Goal: Download file/media: Obtain a digital file from the website

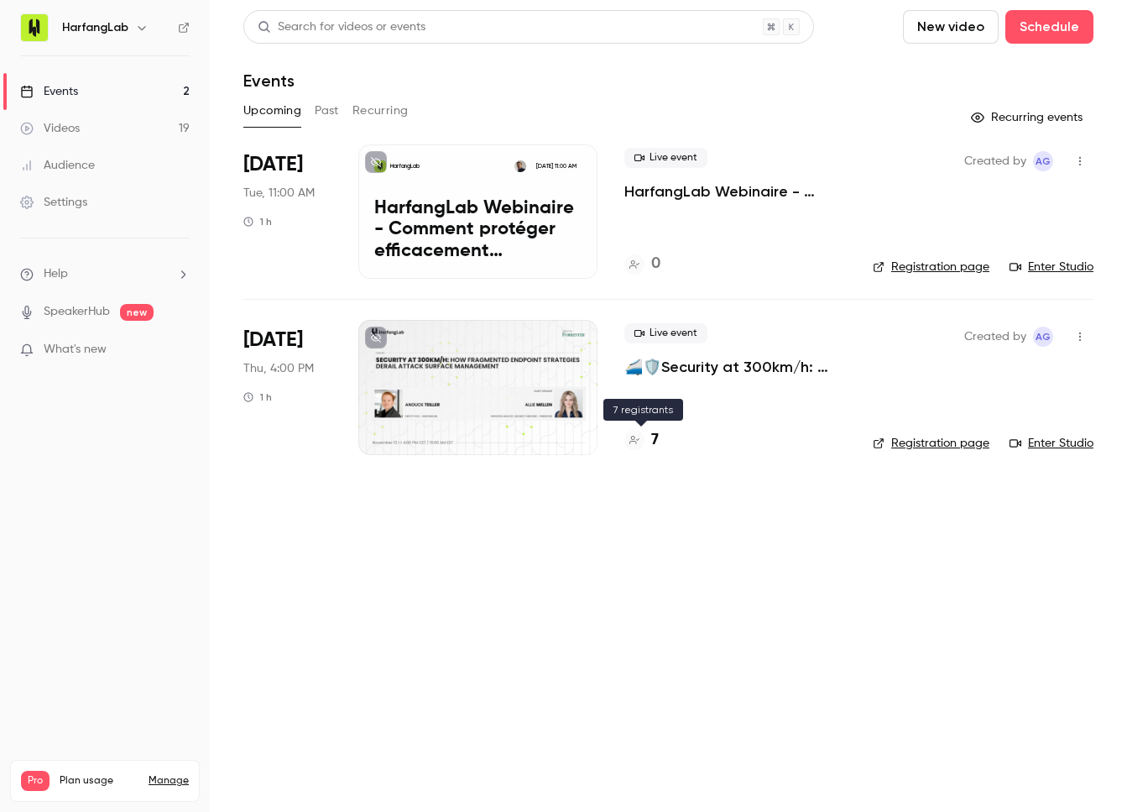
click at [557, 442] on h4 "7" at bounding box center [655, 440] width 8 height 23
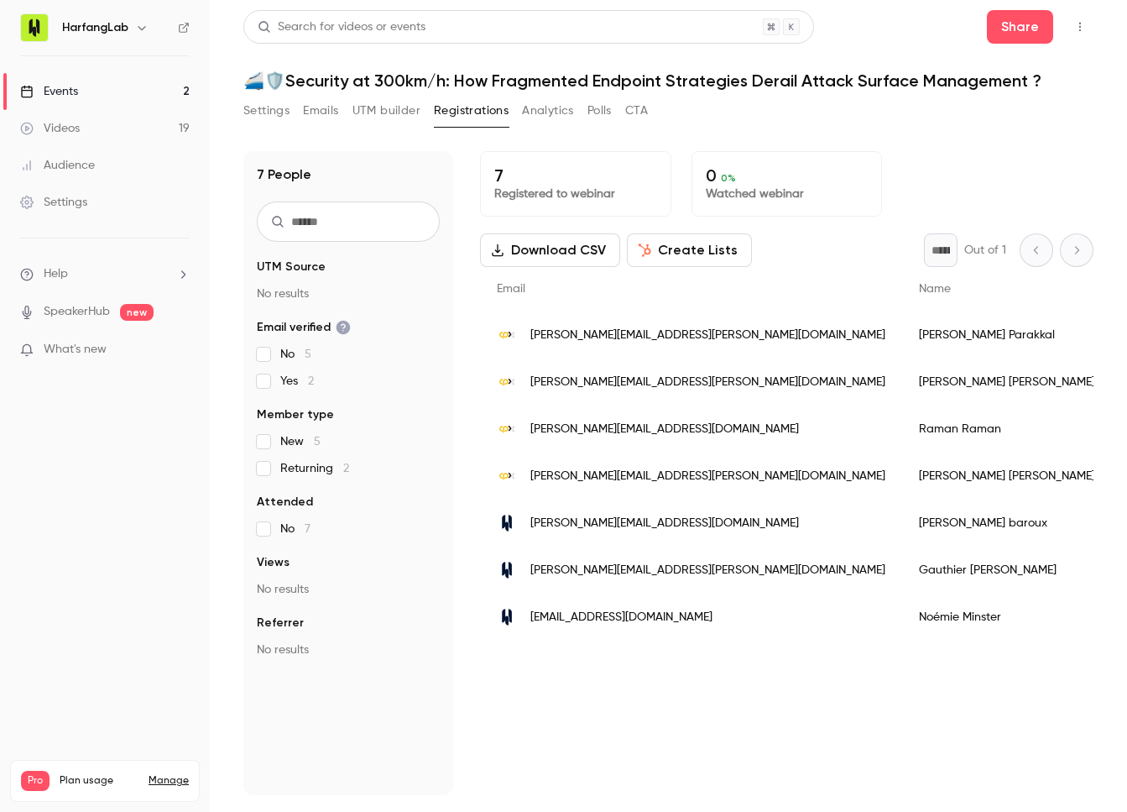
click at [121, 128] on link "Videos 19" at bounding box center [105, 128] width 210 height 37
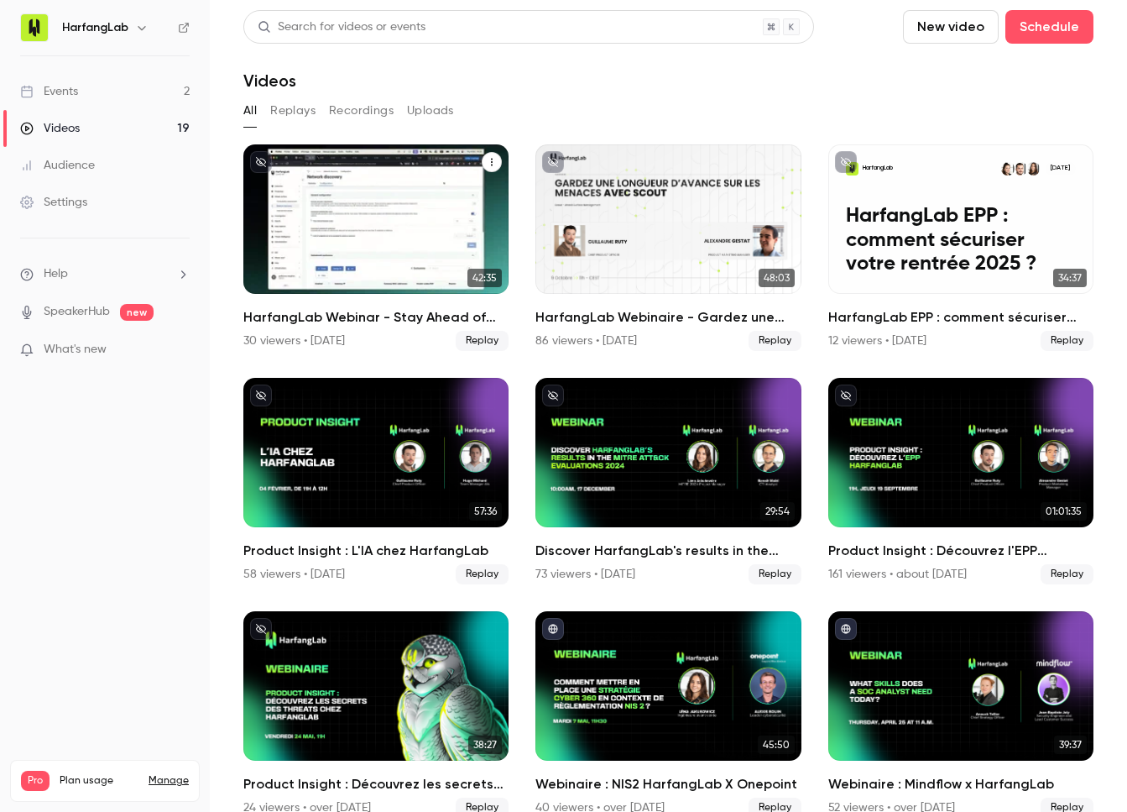
click at [441, 322] on h2 "HarfangLab Webinar - Stay Ahead of Threats with HarfangLab Scout" at bounding box center [375, 317] width 265 height 20
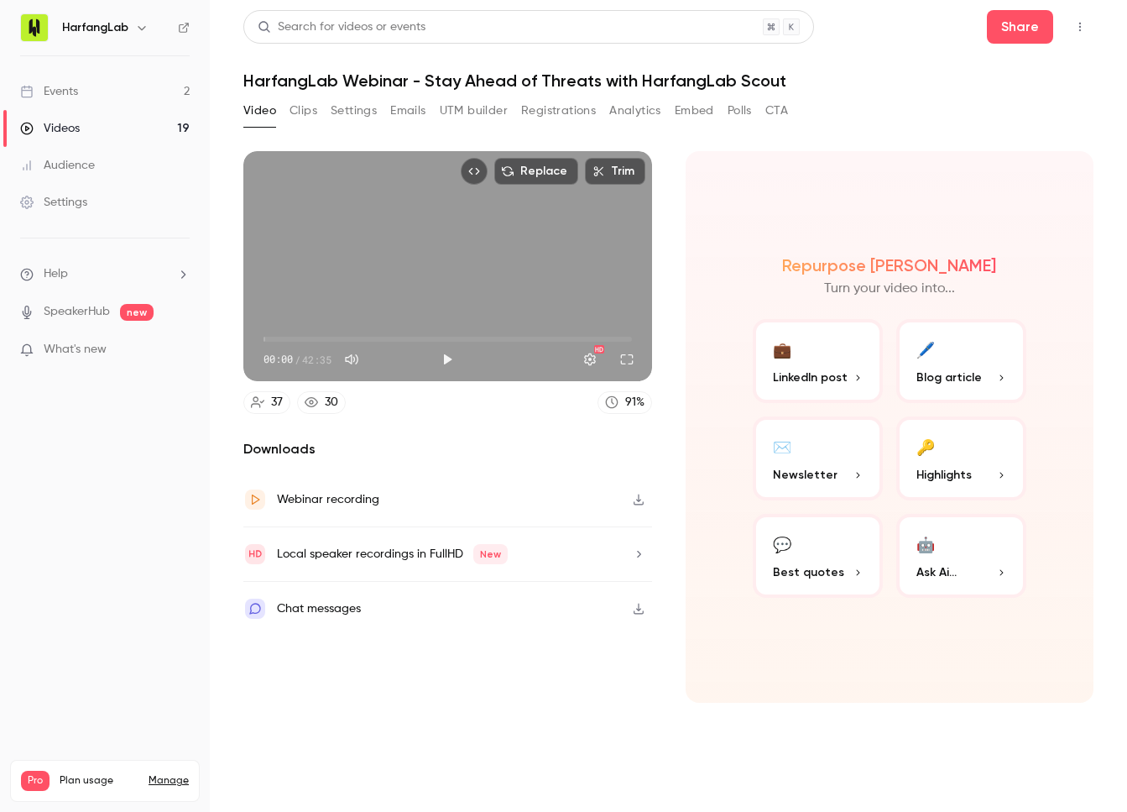
click at [410, 116] on button "Emails" at bounding box center [407, 110] width 35 height 27
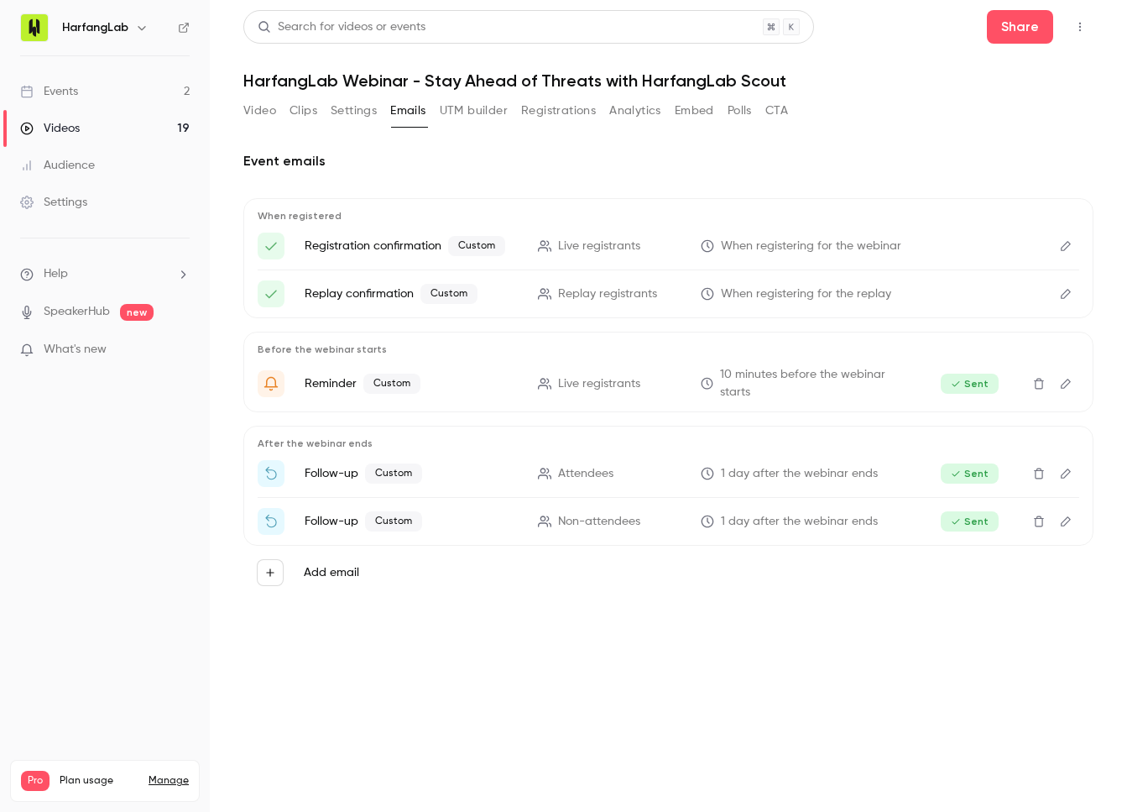
click at [557, 118] on button "Registrations" at bounding box center [558, 110] width 75 height 27
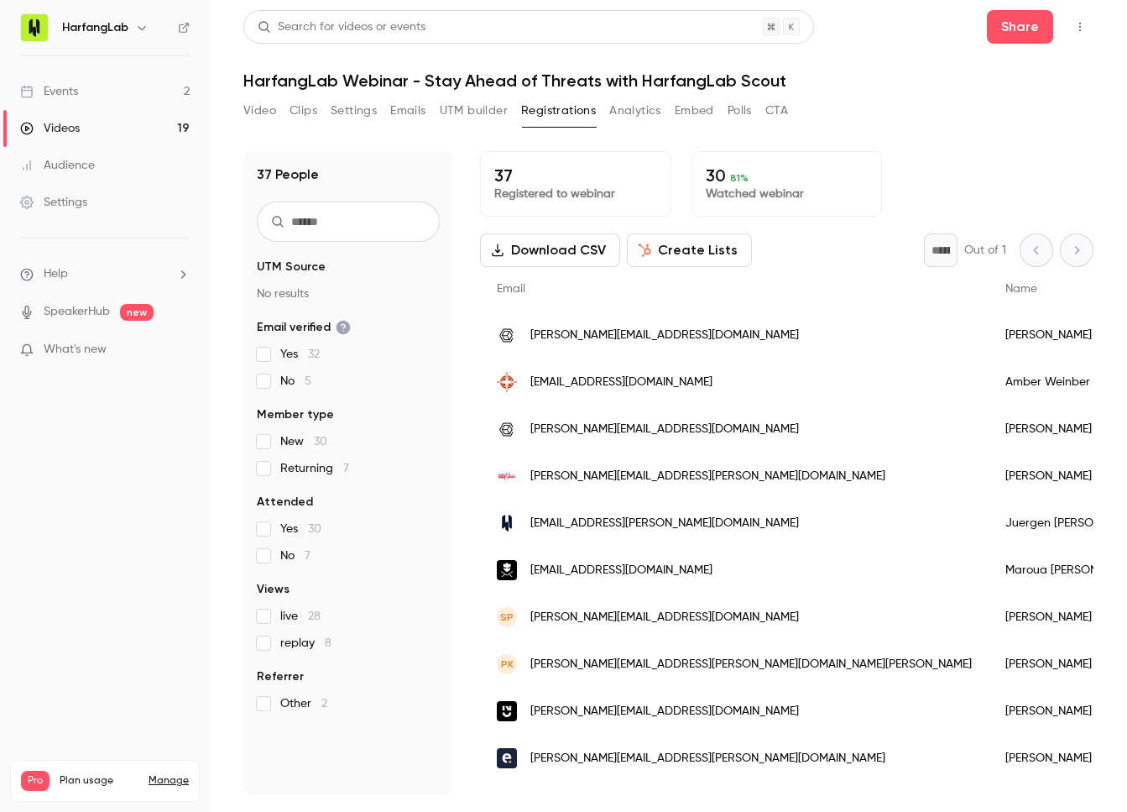
click at [557, 253] on button "Download CSV" at bounding box center [550, 250] width 140 height 34
click at [405, 160] on div "37 People UTM Source No results Email verified Yes 32 No 5 Member type New 30 R…" at bounding box center [348, 473] width 210 height 644
click at [139, 138] on link "Videos 19" at bounding box center [105, 128] width 210 height 37
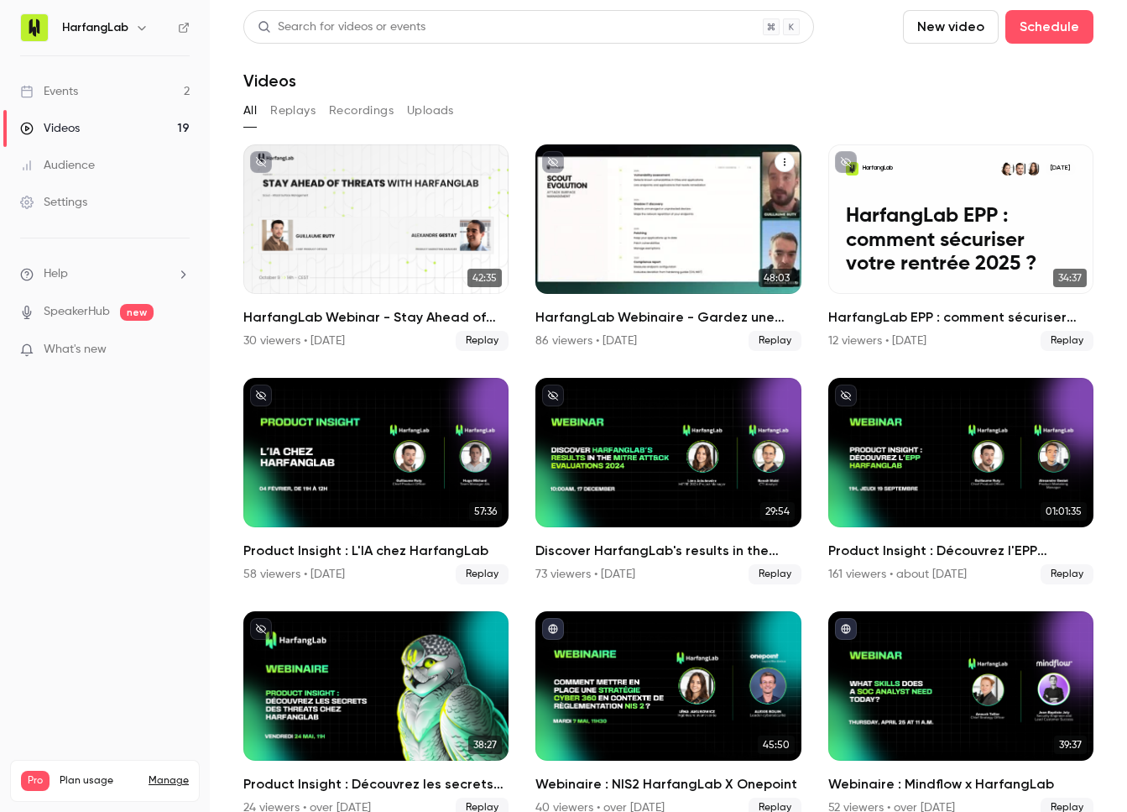
click at [557, 239] on div "HarfangLab Webinaire - Gardez une longueur d’avance sur les menaces avec Harfan…" at bounding box center [668, 218] width 265 height 149
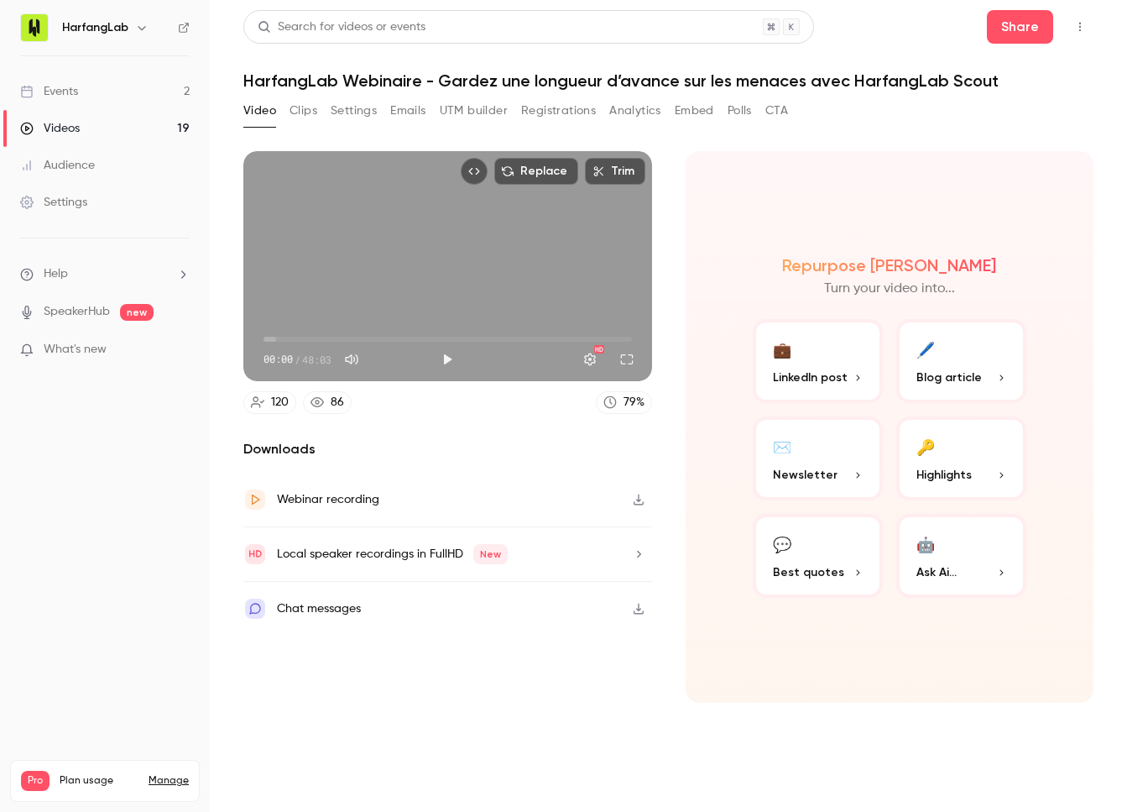
click at [557, 113] on button "Registrations" at bounding box center [558, 110] width 75 height 27
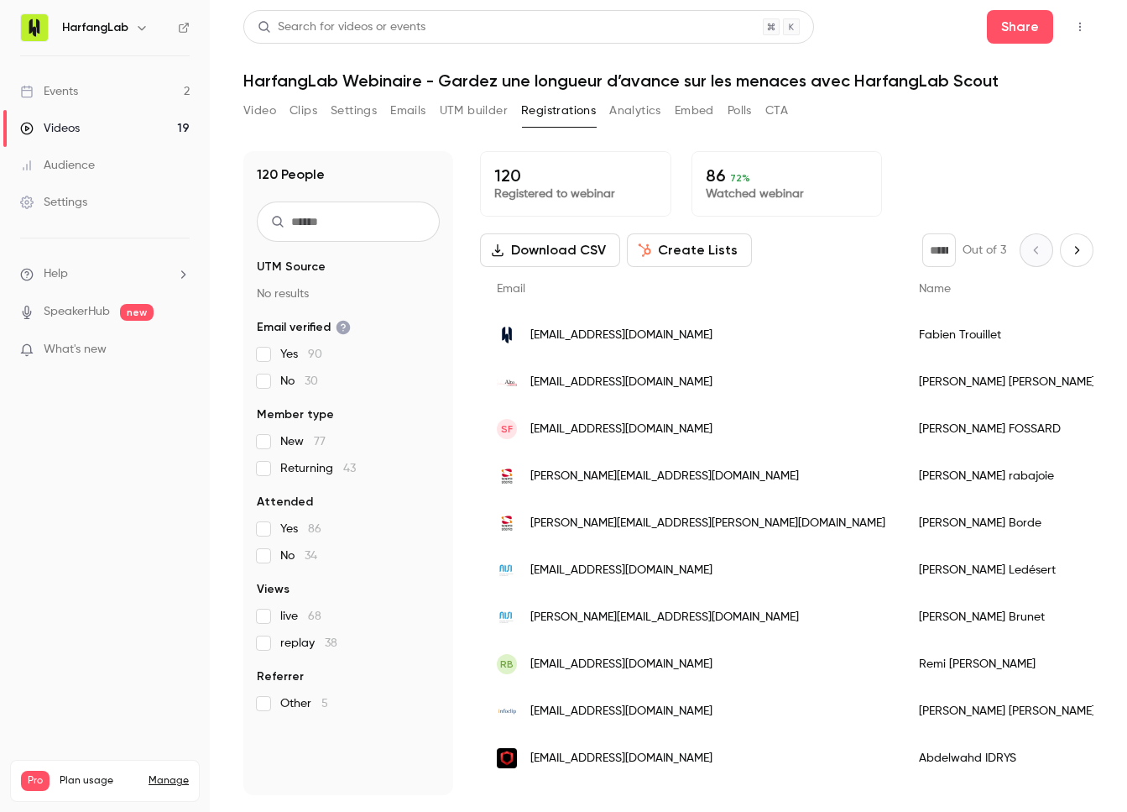
click at [557, 251] on button "Download CSV" at bounding box center [550, 250] width 140 height 34
